Goal: Browse casually: Explore the website without a specific task or goal

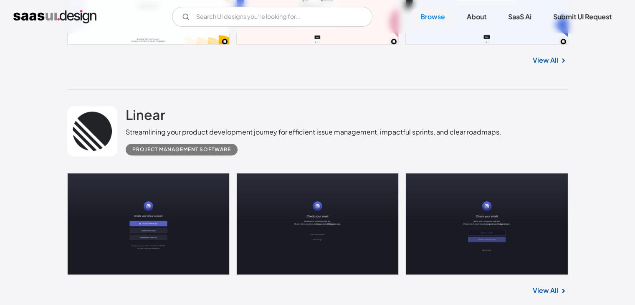
scroll to position [376, 0]
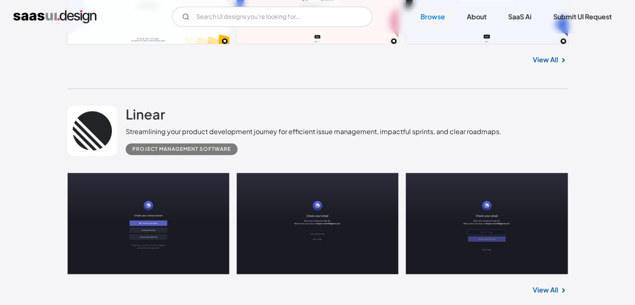
click at [313, 129] on div "Streamlining your product development journey for efficient issue management, i…" at bounding box center [314, 131] width 376 height 10
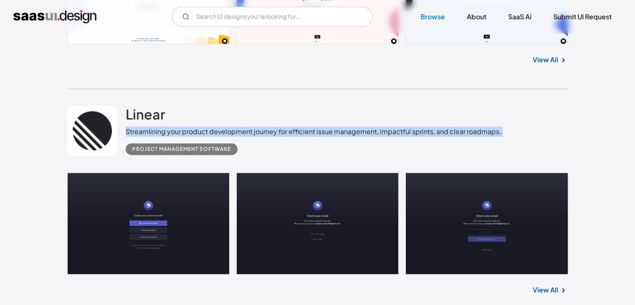
click at [313, 129] on div "Streamlining your product development journey for efficient issue management, i…" at bounding box center [314, 131] width 376 height 10
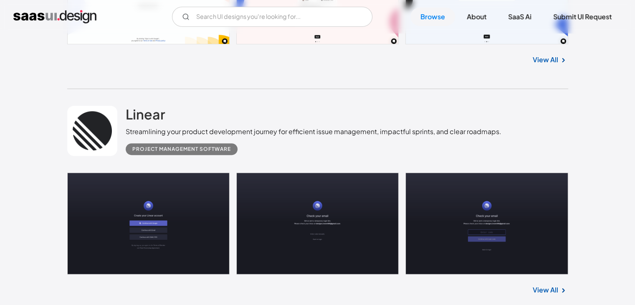
click at [335, 116] on div "Linear Streamlining your product development journey for efficient issue manage…" at bounding box center [314, 130] width 376 height 49
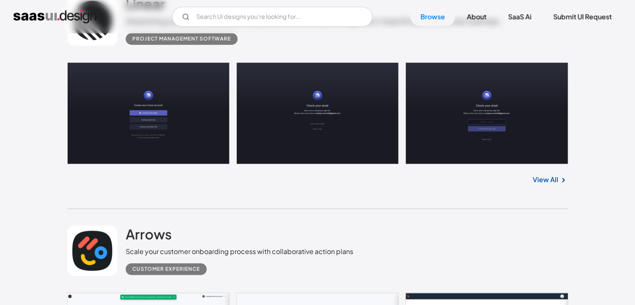
scroll to position [501, 0]
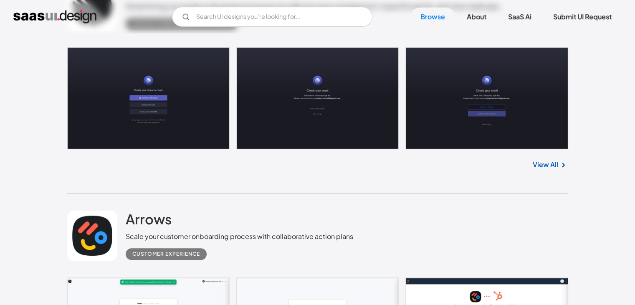
click at [264, 239] on div "Scale your customer onboarding process with collaborative action plans" at bounding box center [240, 236] width 228 height 10
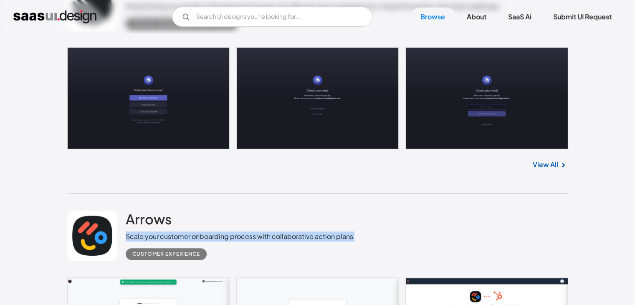
click at [264, 239] on div "Scale your customer onboarding process with collaborative action plans" at bounding box center [240, 236] width 228 height 10
click at [270, 234] on div "Scale your customer onboarding process with collaborative action plans" at bounding box center [240, 236] width 228 height 10
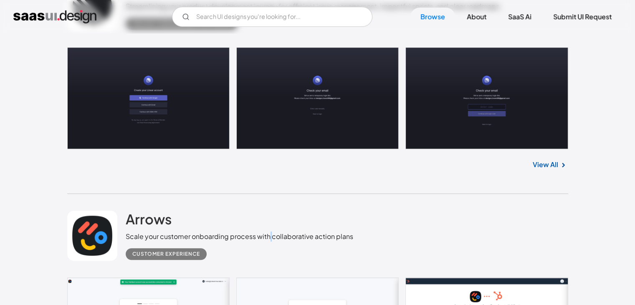
click at [270, 234] on div "Scale your customer onboarding process with collaborative action plans" at bounding box center [240, 236] width 228 height 10
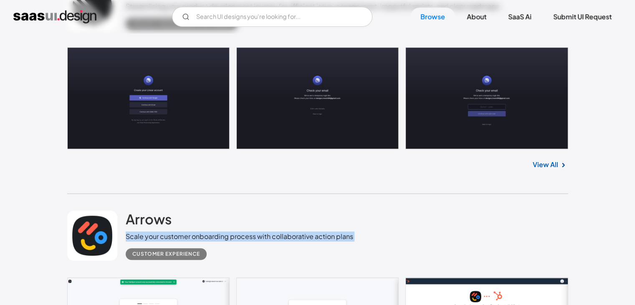
click at [270, 234] on div "Scale your customer onboarding process with collaborative action plans" at bounding box center [240, 236] width 228 height 10
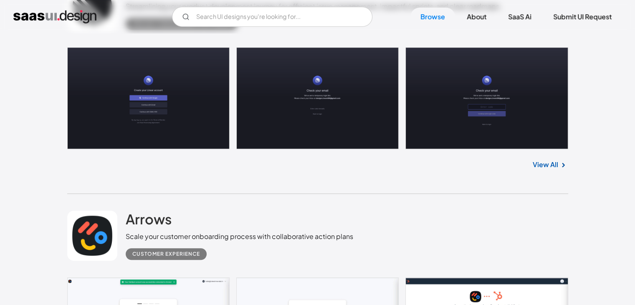
click at [278, 226] on div "Arrows Scale your customer onboarding process with collaborative action plans C…" at bounding box center [240, 234] width 228 height 49
click at [281, 233] on div "Scale your customer onboarding process with collaborative action plans" at bounding box center [240, 236] width 228 height 10
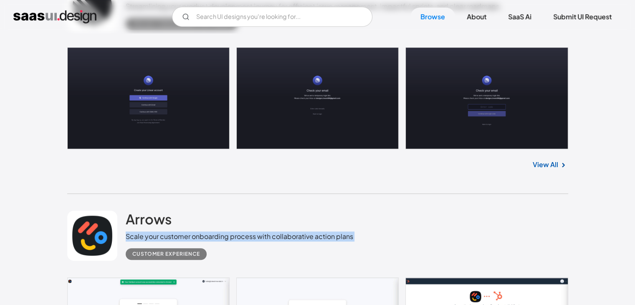
click at [281, 233] on div "Scale your customer onboarding process with collaborative action plans" at bounding box center [240, 236] width 228 height 10
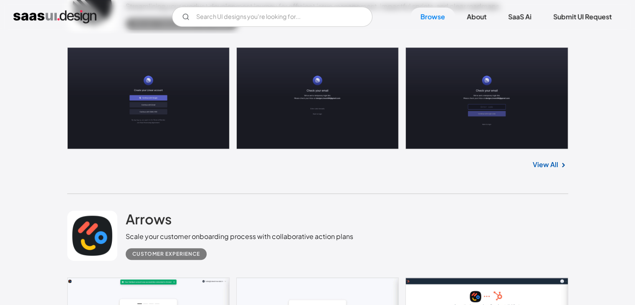
click at [281, 233] on div "Scale your customer onboarding process with collaborative action plans" at bounding box center [240, 236] width 228 height 10
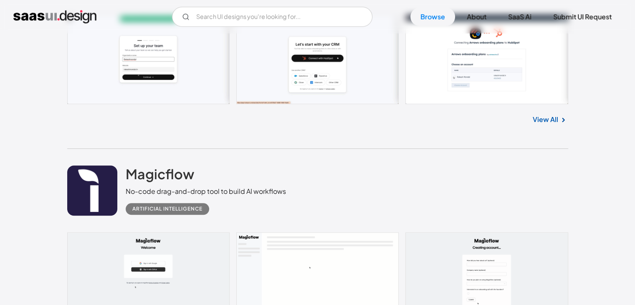
scroll to position [835, 0]
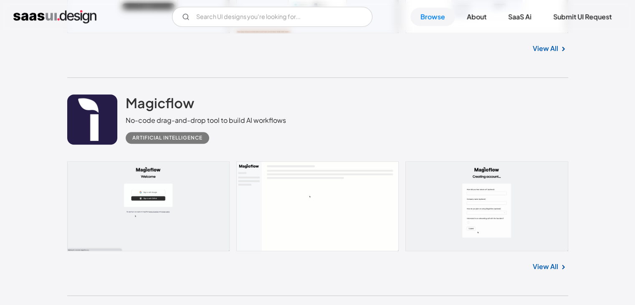
click at [261, 122] on div "No-code drag-and-drop tool to build AI workflows" at bounding box center [206, 120] width 160 height 10
click at [291, 114] on div "Magicflow No-code drag-and-drop tool to build AI workflows Artificial Intellige…" at bounding box center [317, 119] width 501 height 83
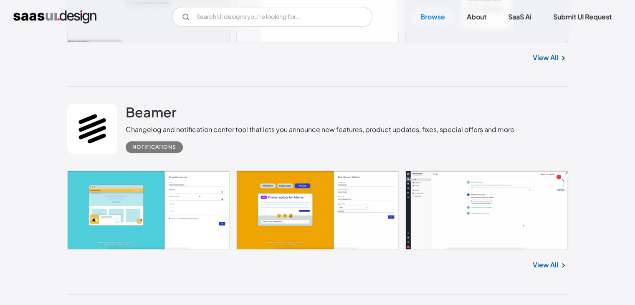
click at [220, 87] on div "[PERSON_NAME] Changelog and notification center tool that lets you announce new…" at bounding box center [317, 128] width 501 height 83
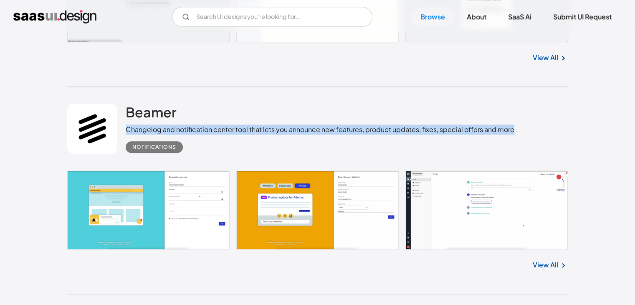
drag, startPoint x: 126, startPoint y: 130, endPoint x: 512, endPoint y: 129, distance: 385.3
click at [512, 129] on div "Changelog and notification center tool that lets you announce new features, pro…" at bounding box center [320, 129] width 389 height 10
